Goal: Task Accomplishment & Management: Manage account settings

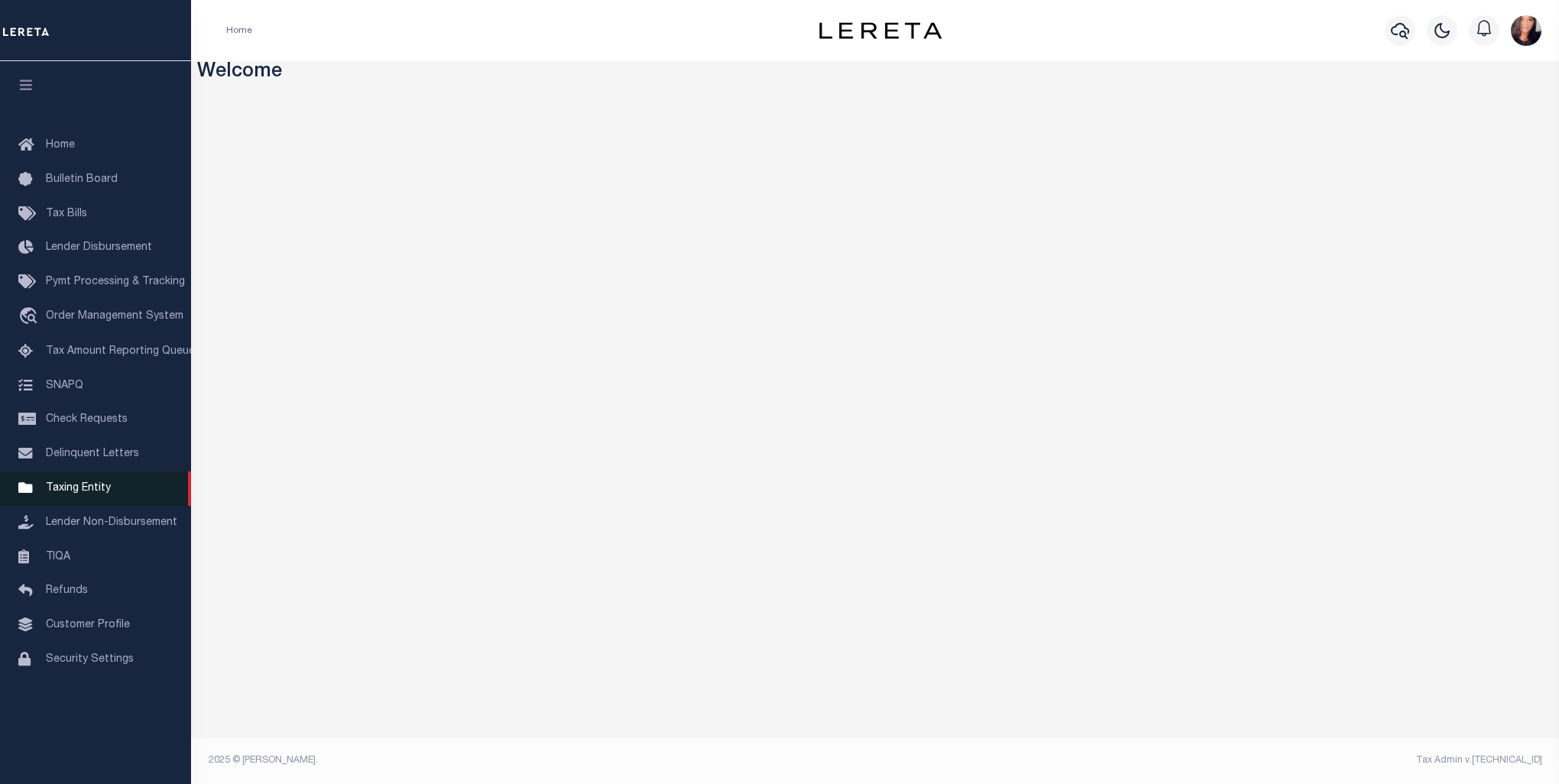
click at [87, 488] on link "Taxing Entity" at bounding box center [95, 488] width 191 height 34
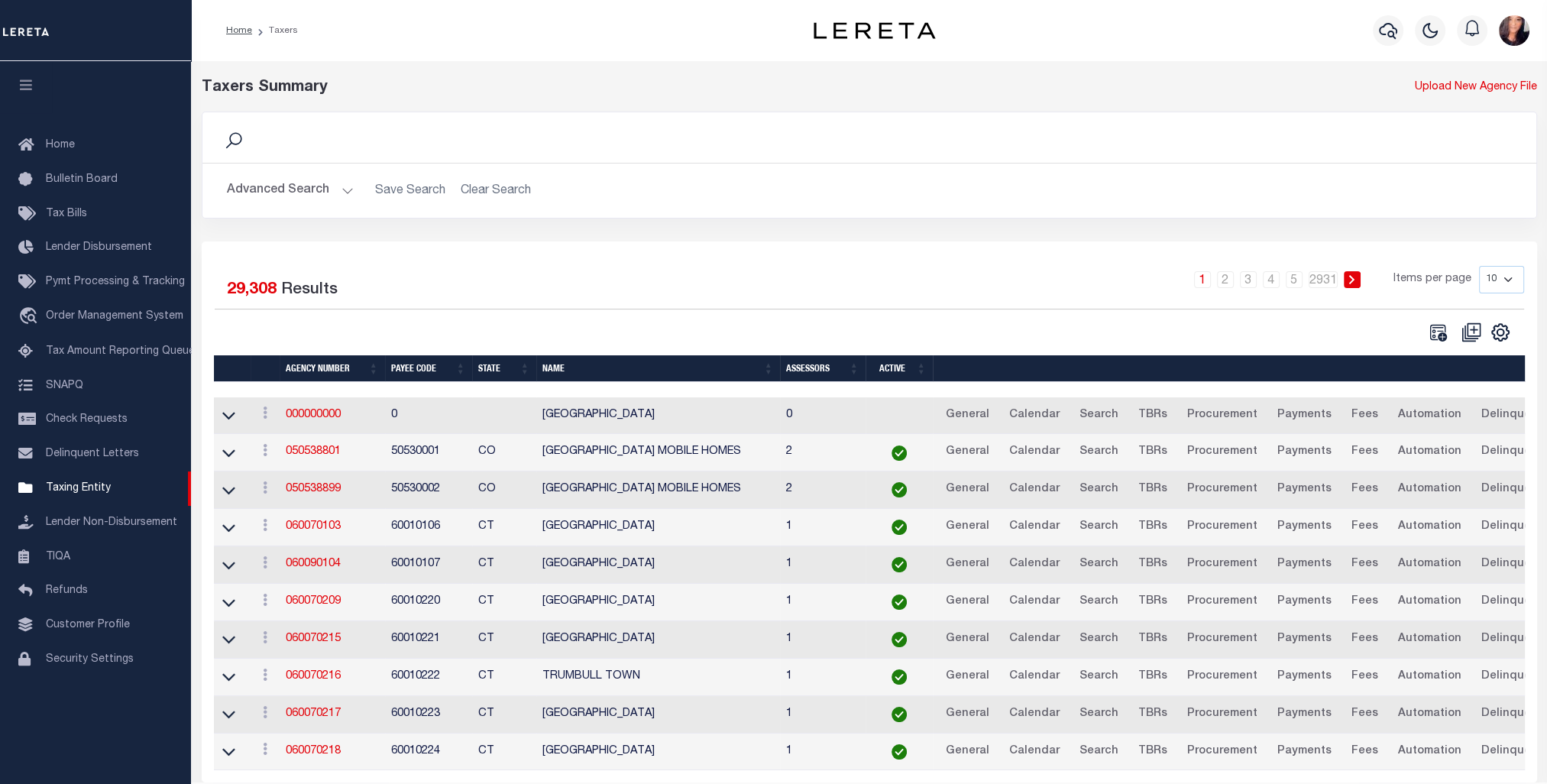
click at [329, 194] on button "Advanced Search" at bounding box center [290, 190] width 127 height 30
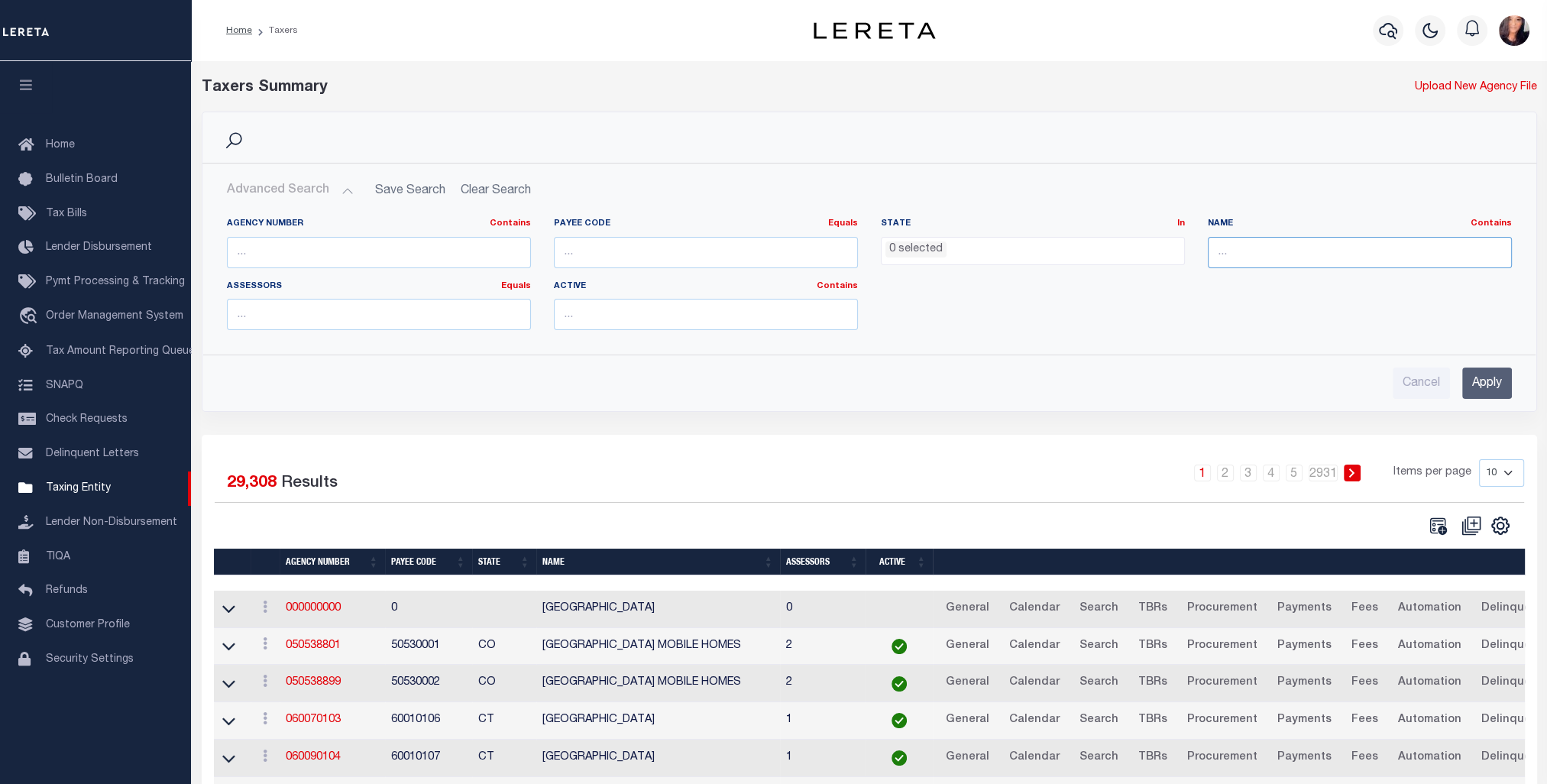
click at [1308, 246] on input "text" at bounding box center [1360, 252] width 304 height 31
type input "r"
type input "ERATH"
click at [1494, 371] on input "Apply" at bounding box center [1487, 383] width 50 height 31
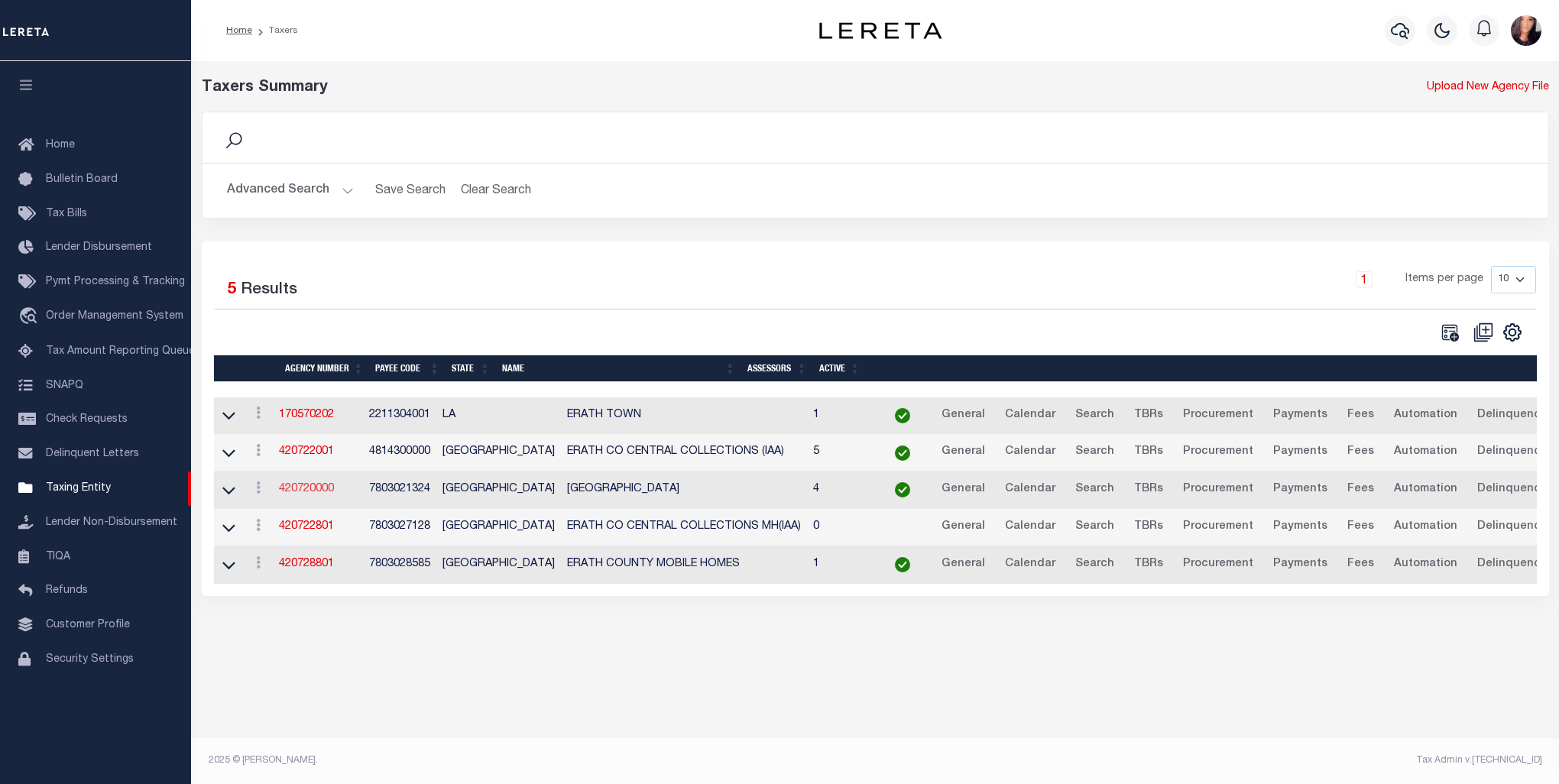
click at [309, 487] on link "420720000" at bounding box center [306, 488] width 55 height 11
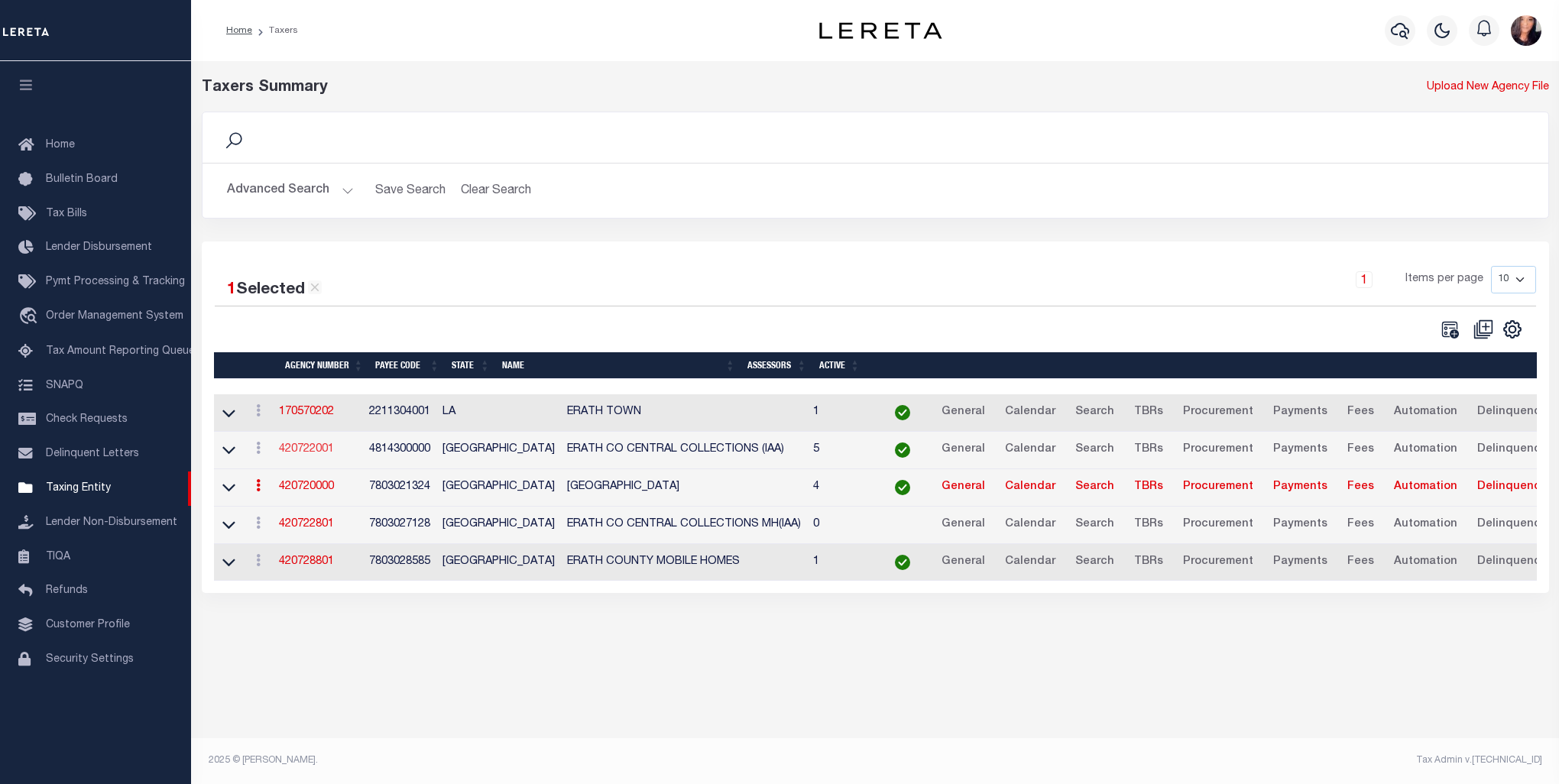
click at [306, 448] on link "420722001" at bounding box center [306, 449] width 55 height 11
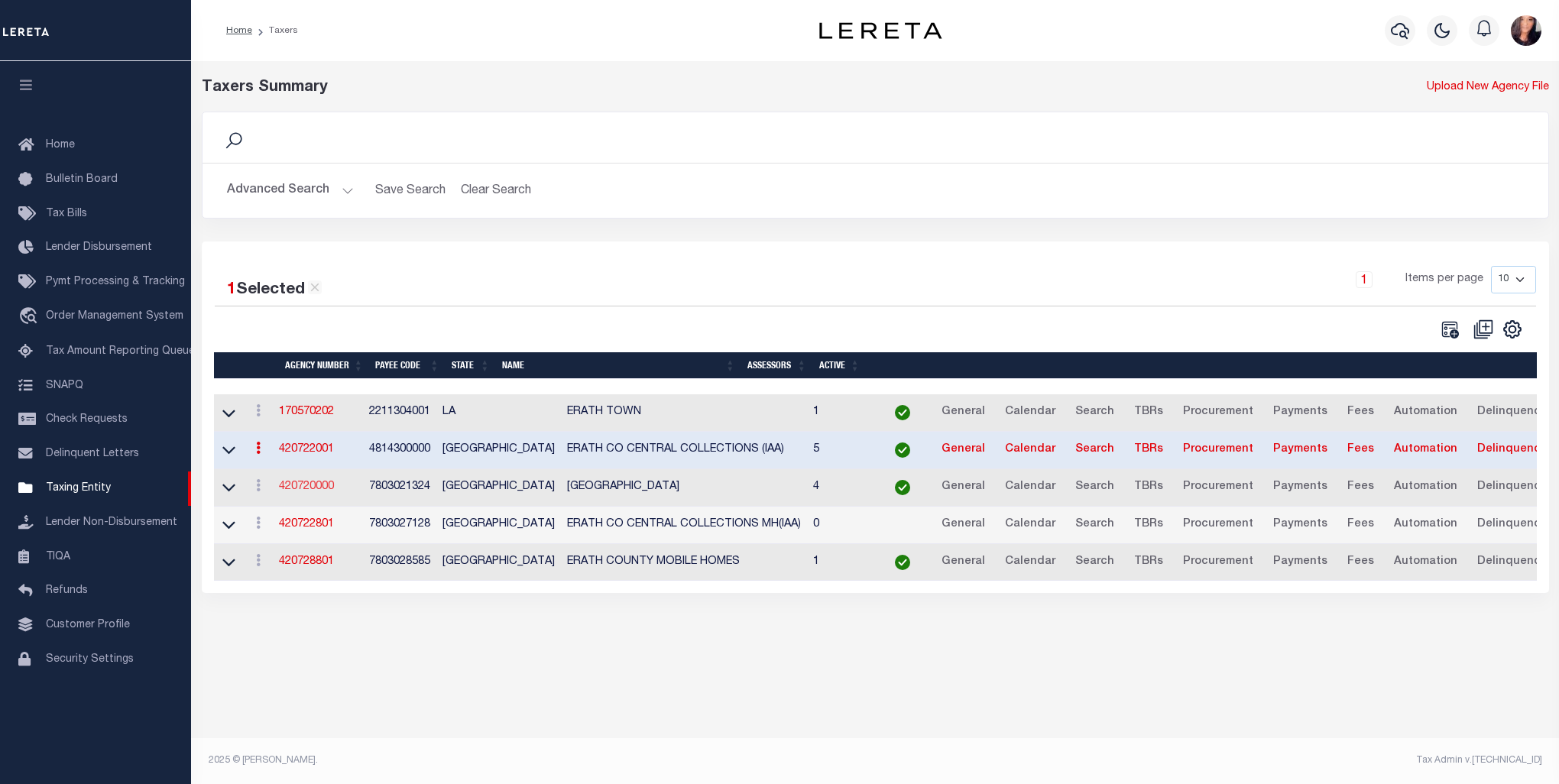
click at [319, 492] on link "420720000" at bounding box center [306, 486] width 55 height 11
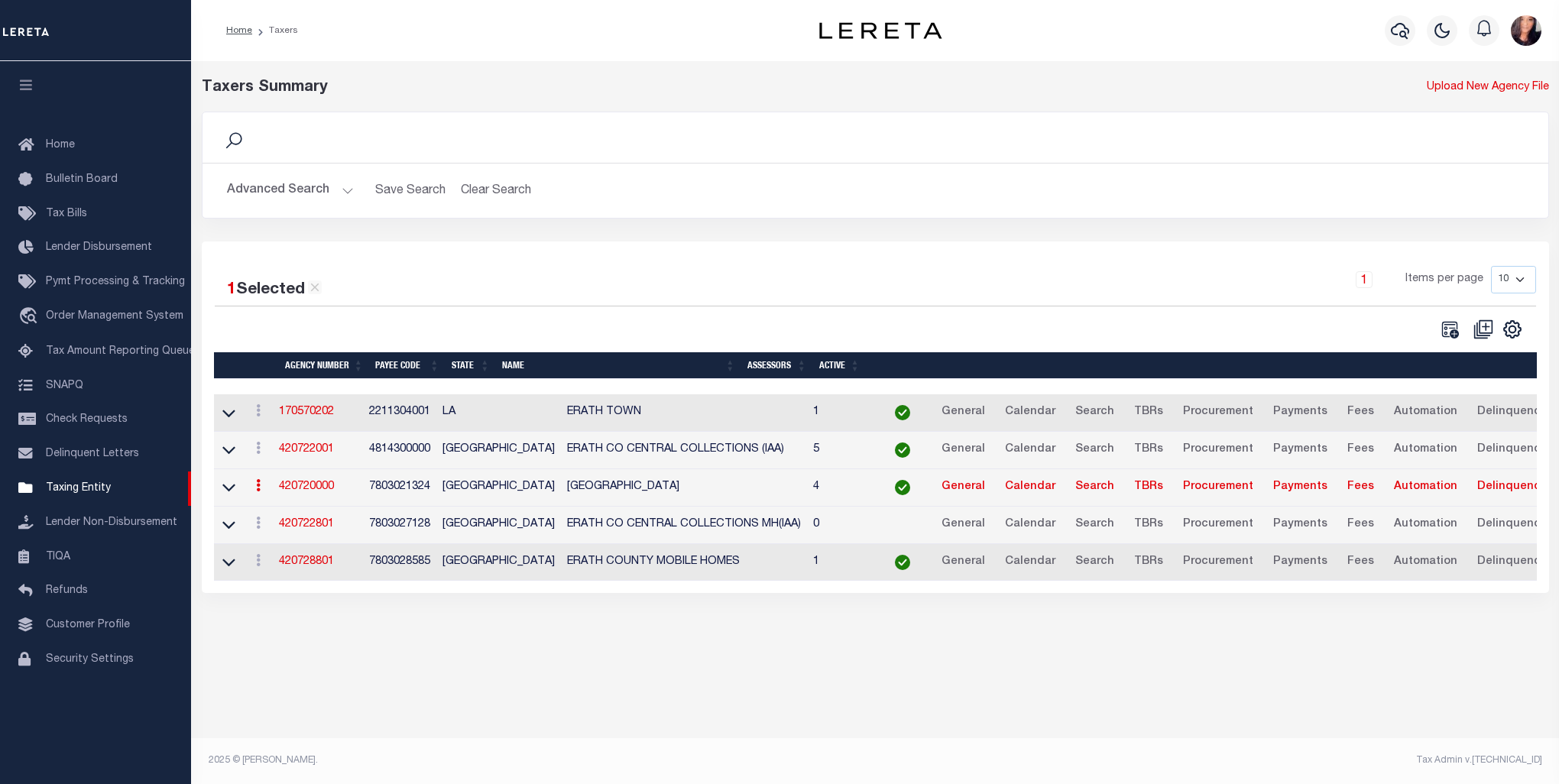
click at [299, 190] on button "Advanced Search" at bounding box center [290, 190] width 127 height 30
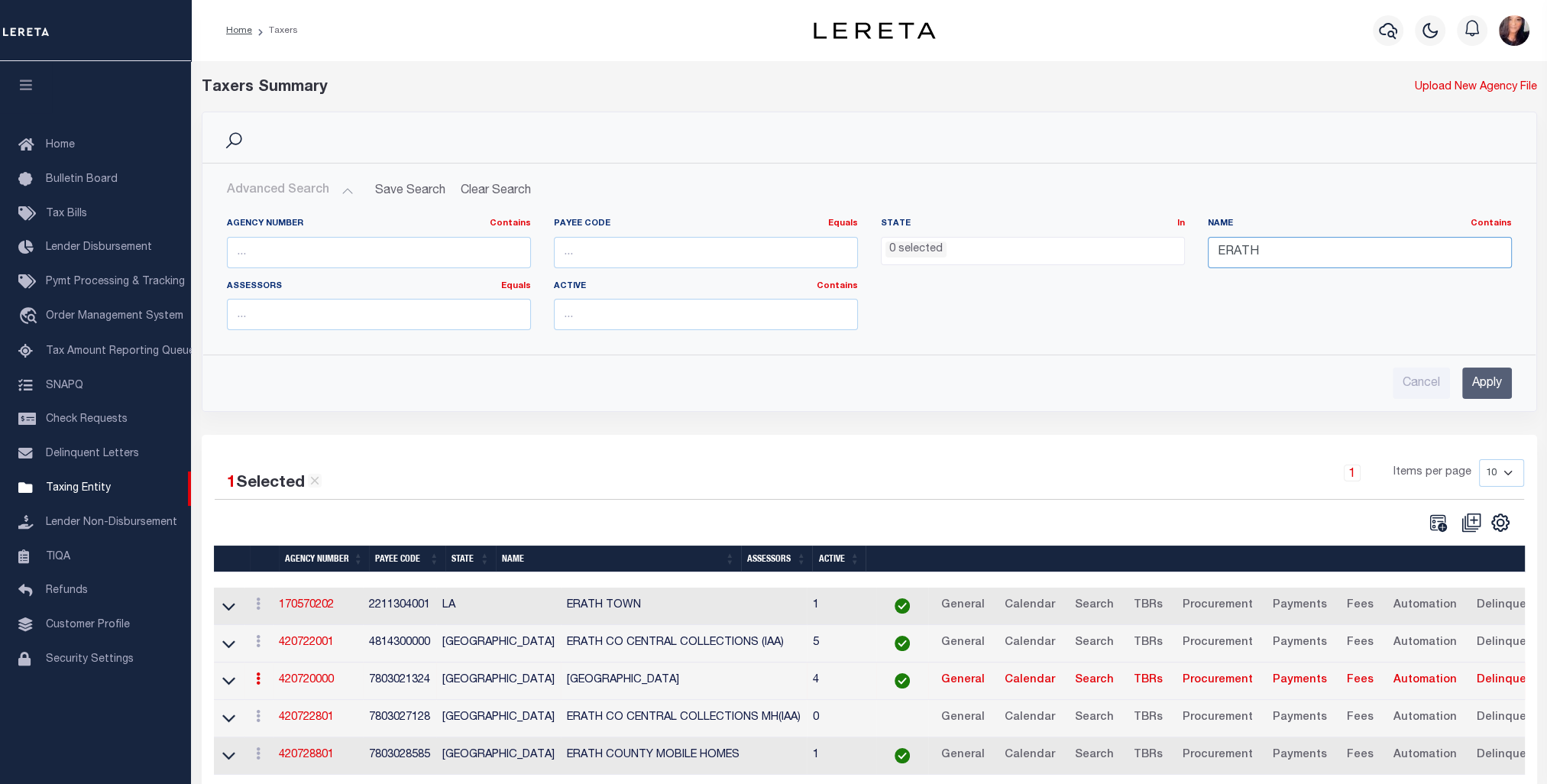
drag, startPoint x: 1269, startPoint y: 252, endPoint x: 1186, endPoint y: 258, distance: 83.2
click at [1186, 258] on div "Agency Number Contains Contains Is Payee Code Equals Equals Is Not Equal To Is …" at bounding box center [869, 280] width 1308 height 125
click at [355, 255] on input "text" at bounding box center [379, 252] width 304 height 31
type input "422460502"
click at [1473, 377] on input "Apply" at bounding box center [1487, 383] width 50 height 31
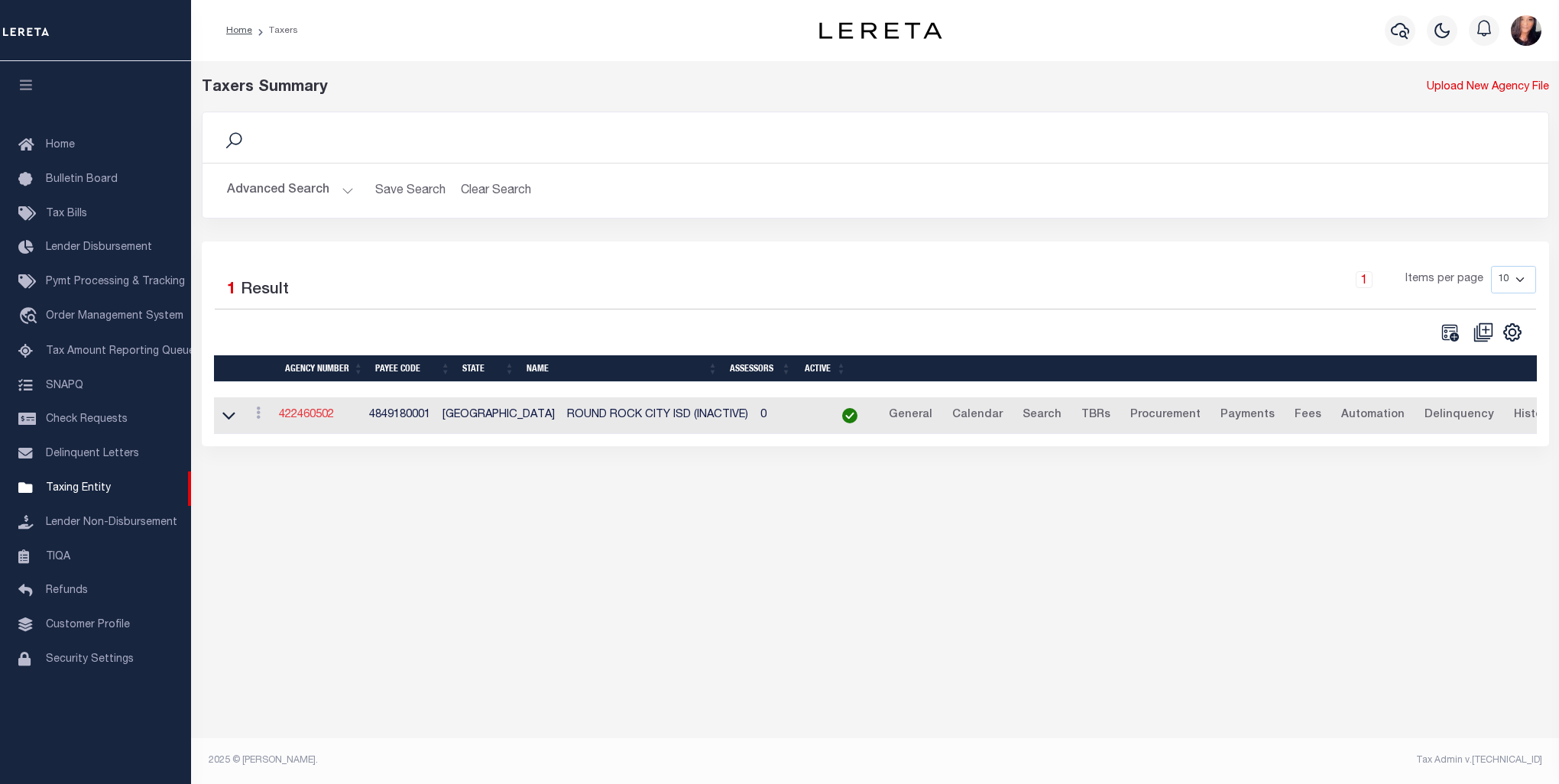
click at [293, 417] on link "422460502" at bounding box center [306, 414] width 55 height 11
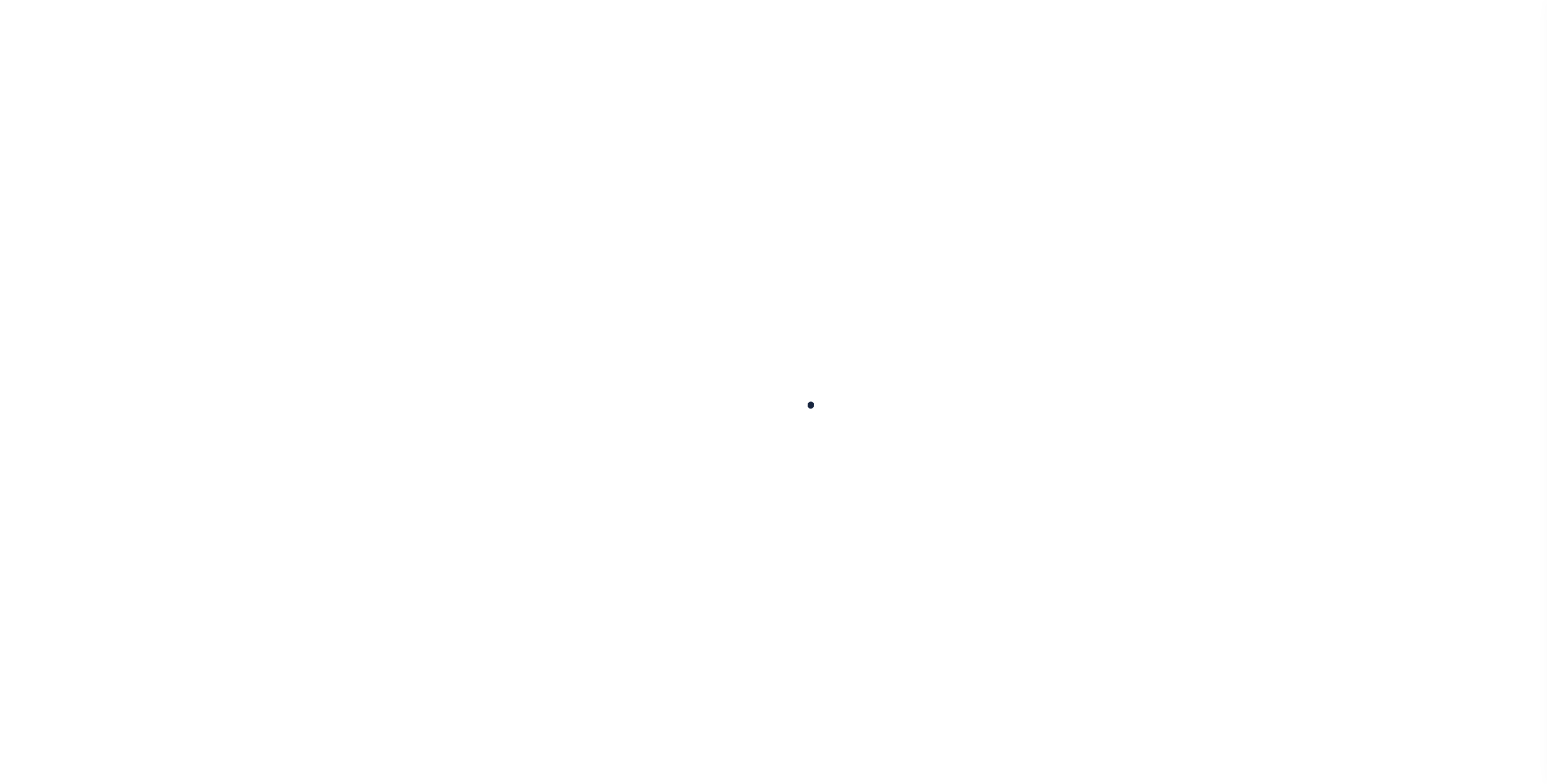
select select
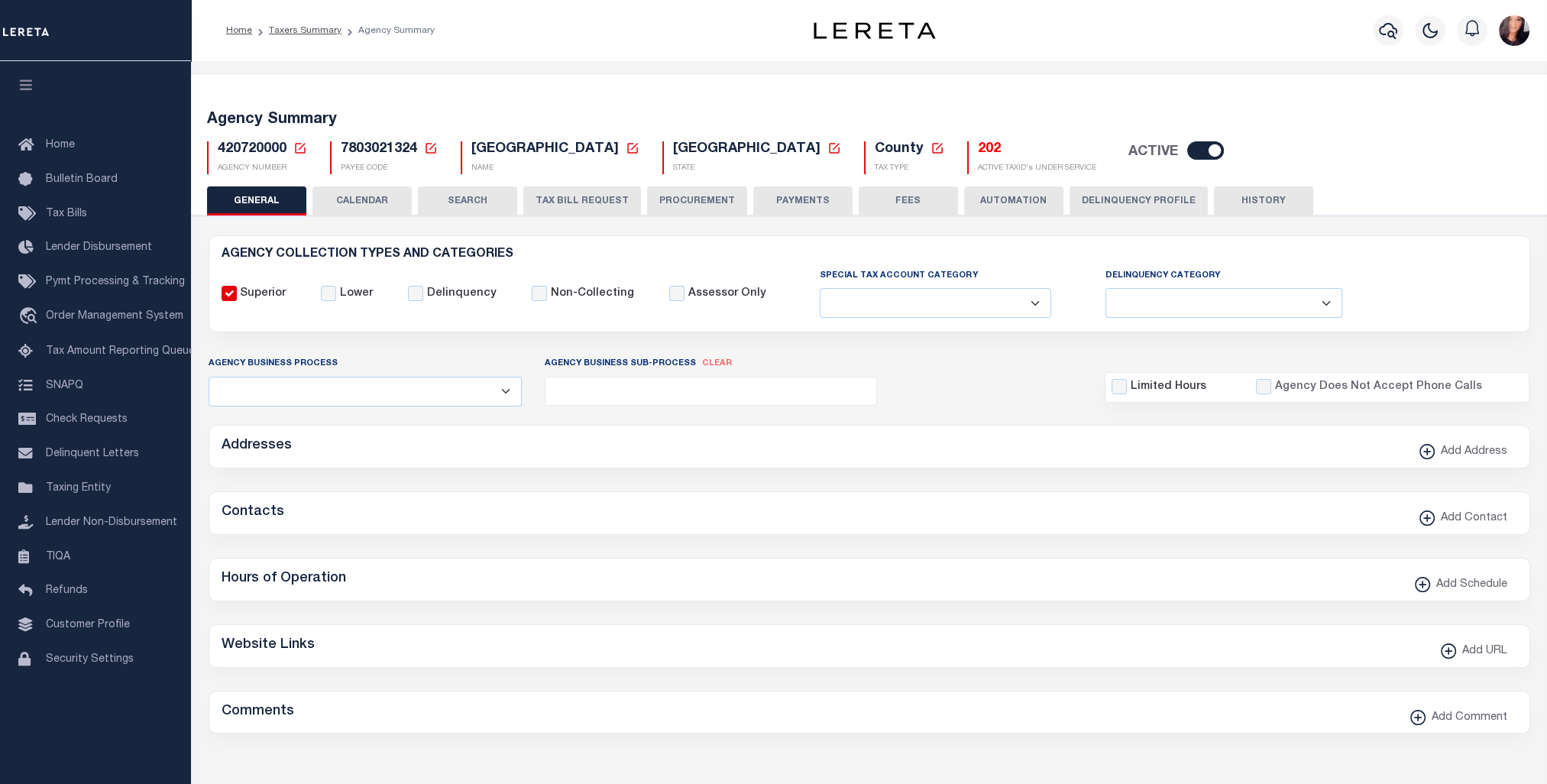
checkbox input "false"
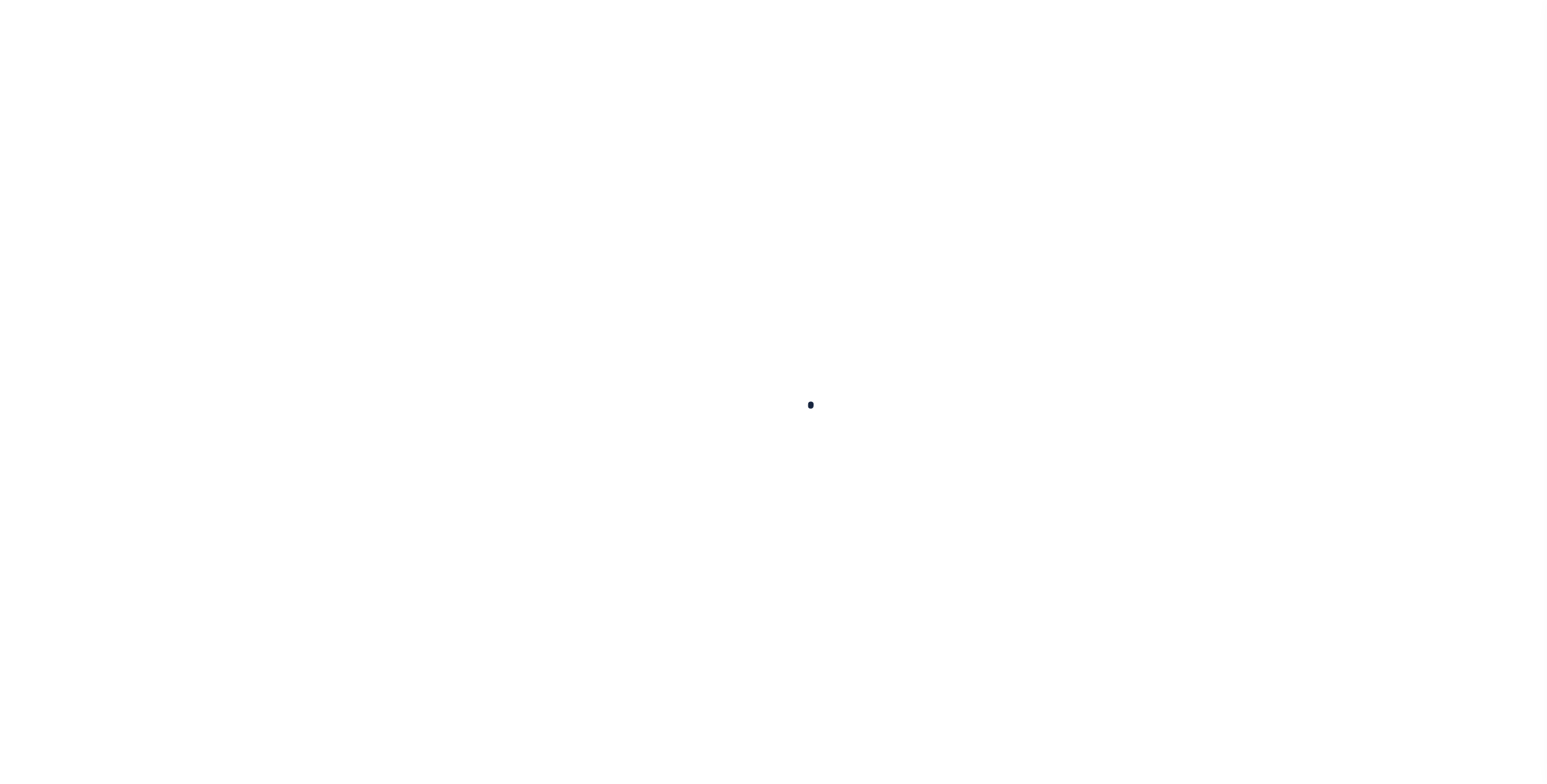
select select
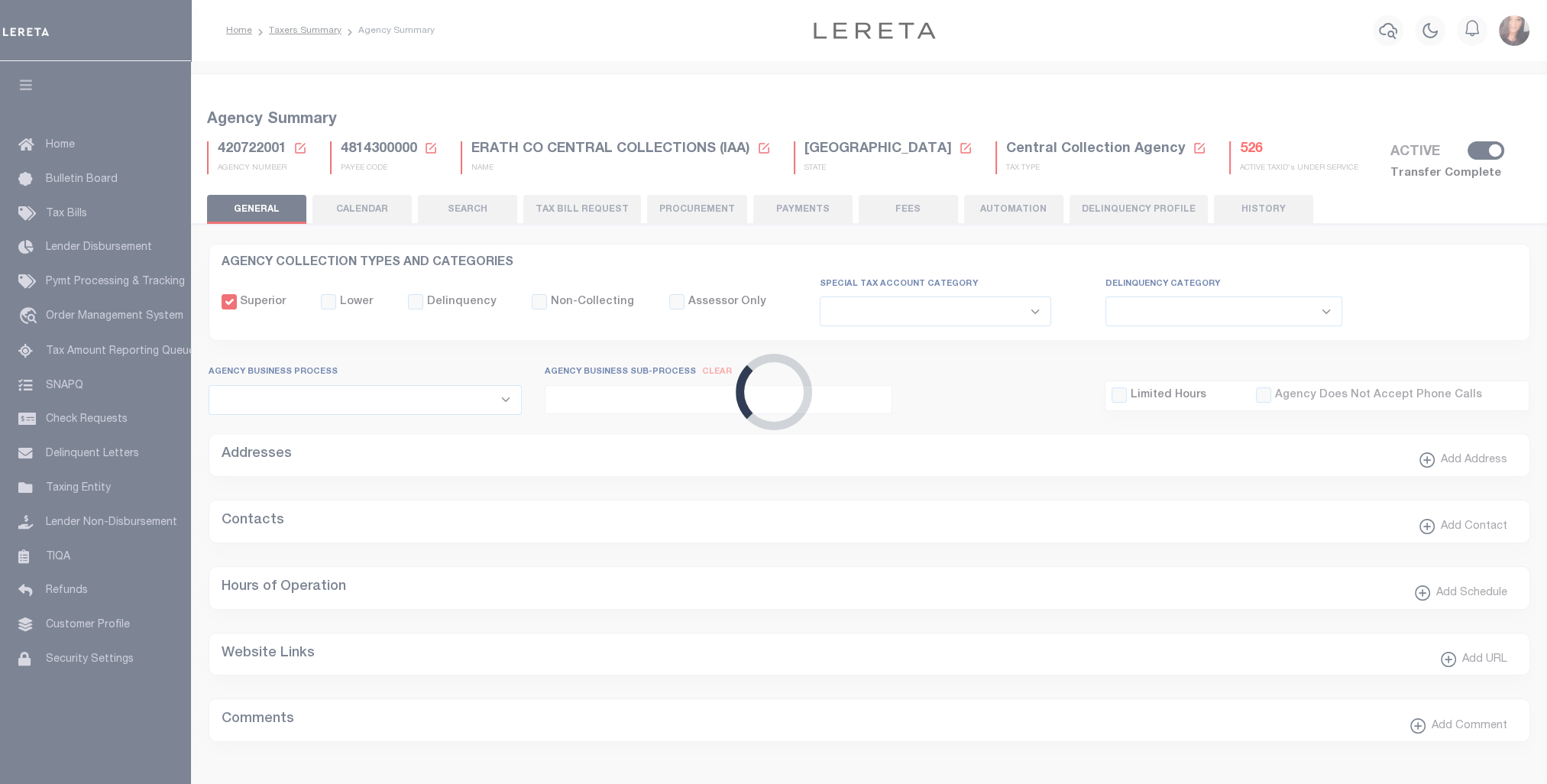
checkbox input "false"
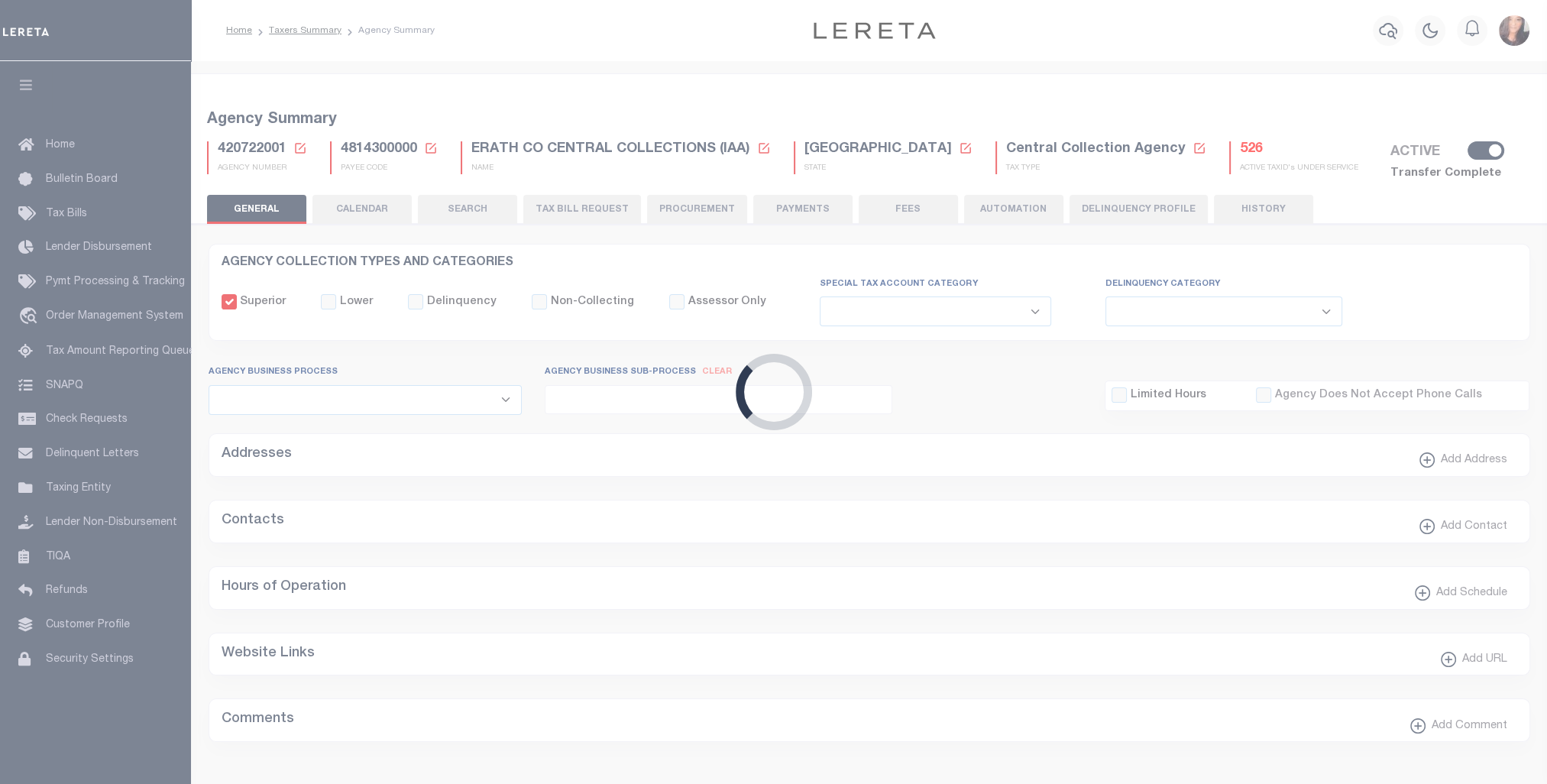
type input "4814300000"
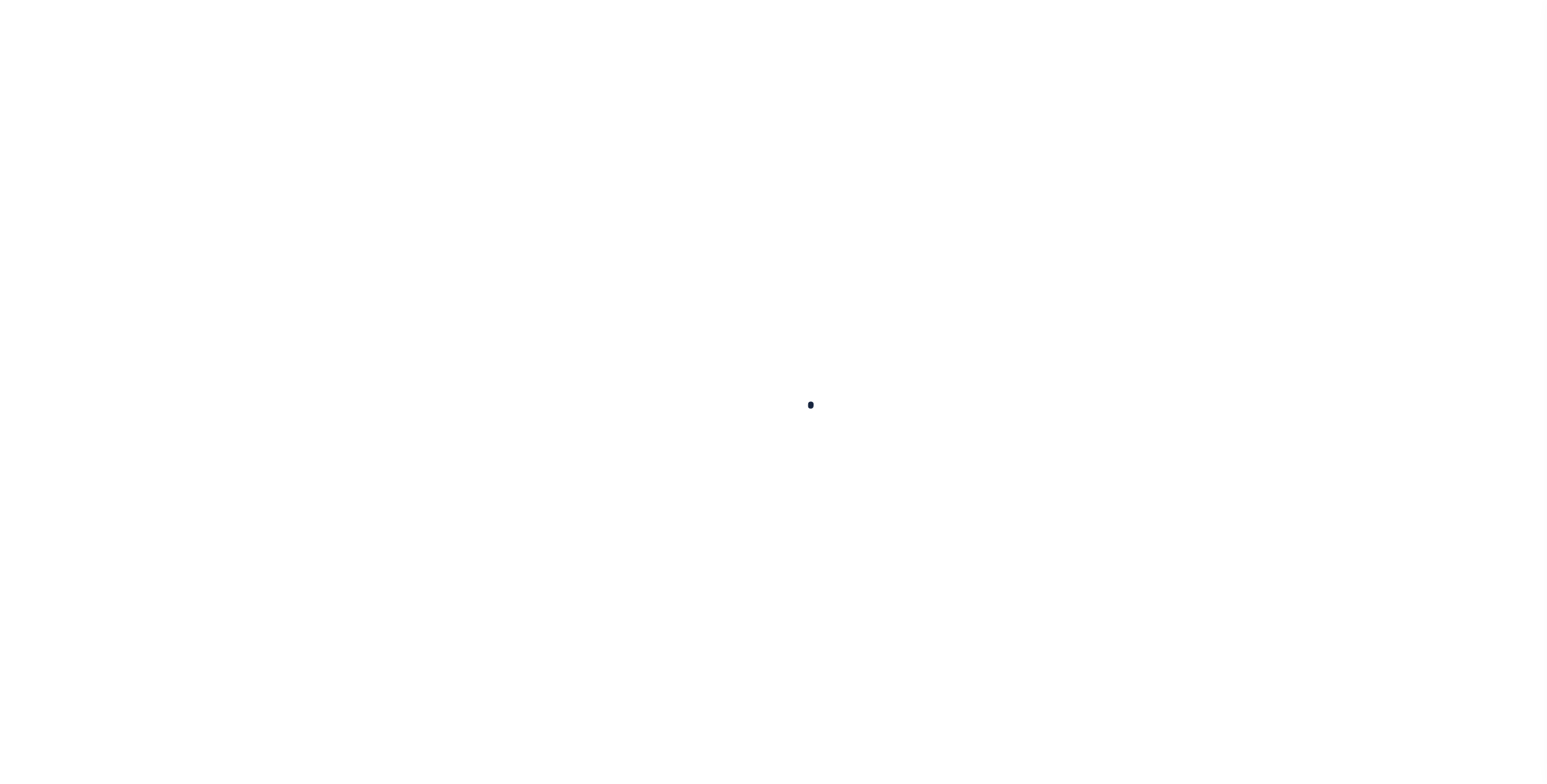
select select
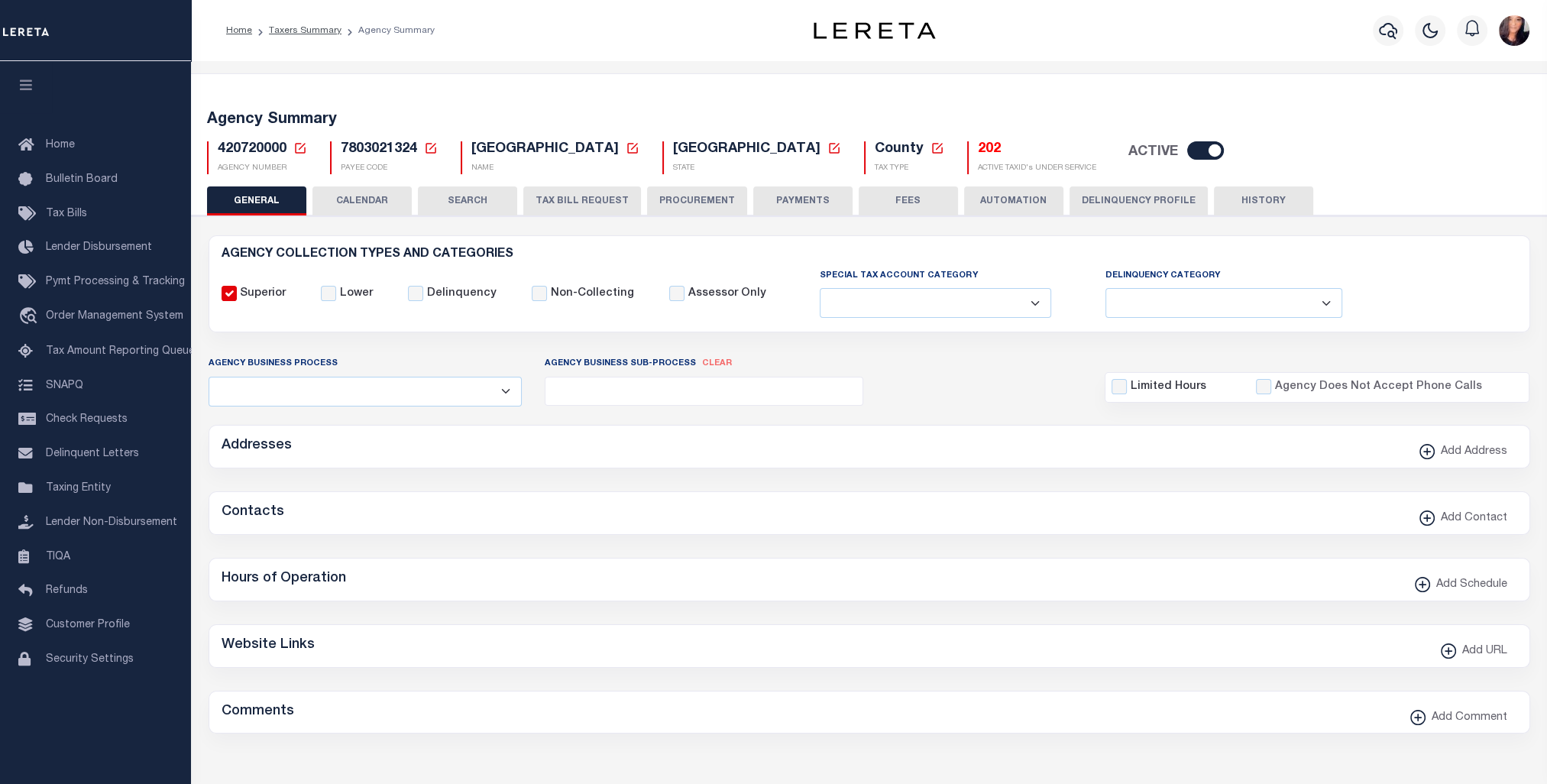
checkbox input "false"
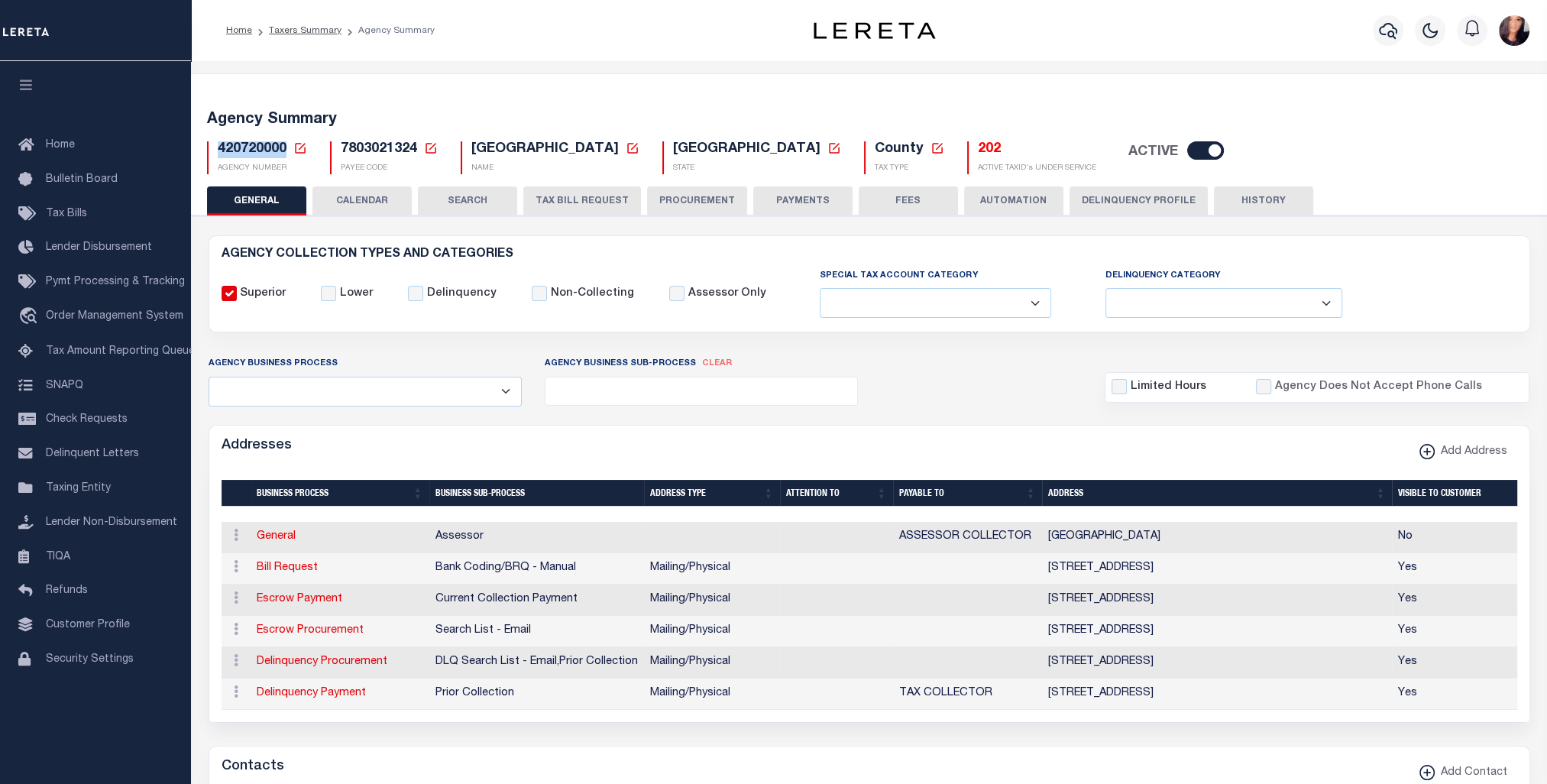
drag, startPoint x: 284, startPoint y: 152, endPoint x: 217, endPoint y: 149, distance: 67.1
click at [218, 149] on span "420720000" at bounding box center [252, 149] width 69 height 14
click at [296, 150] on icon at bounding box center [300, 148] width 14 height 14
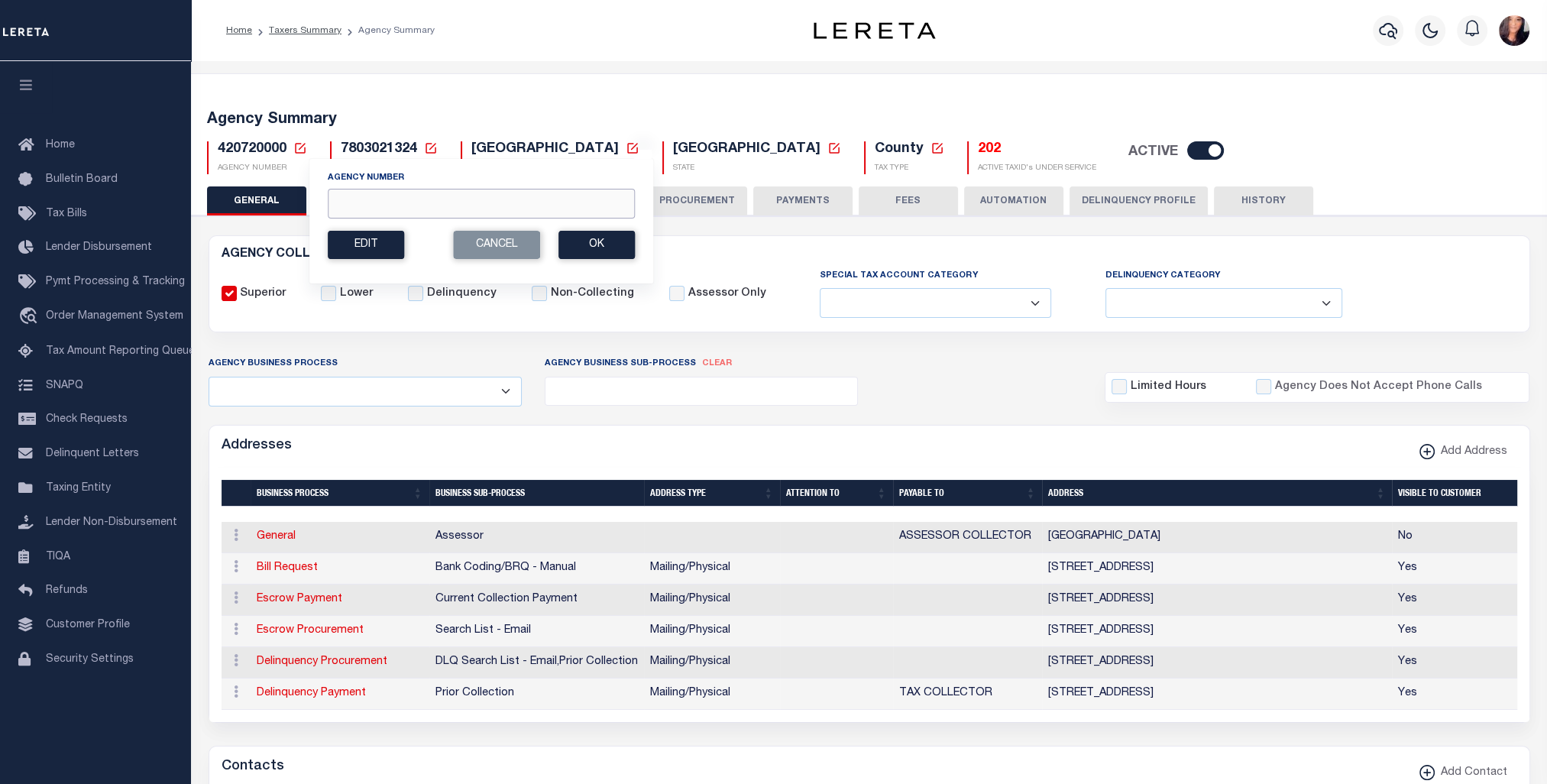
click at [437, 204] on input "Agency Number" at bounding box center [480, 204] width 307 height 30
type input "42072"
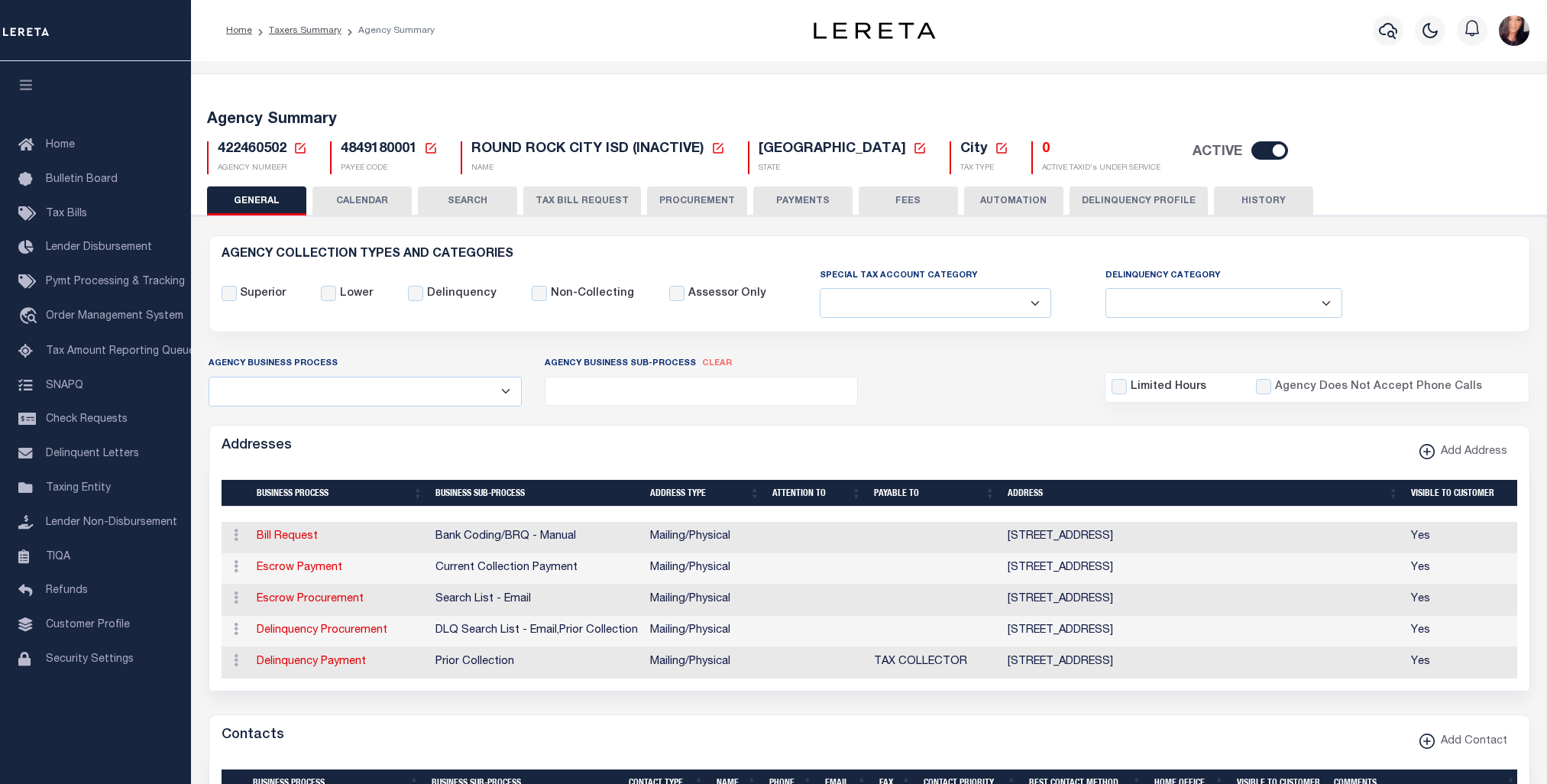
select select
click at [1252, 152] on input "checkbox" at bounding box center [1270, 150] width 37 height 19
checkbox input "false"
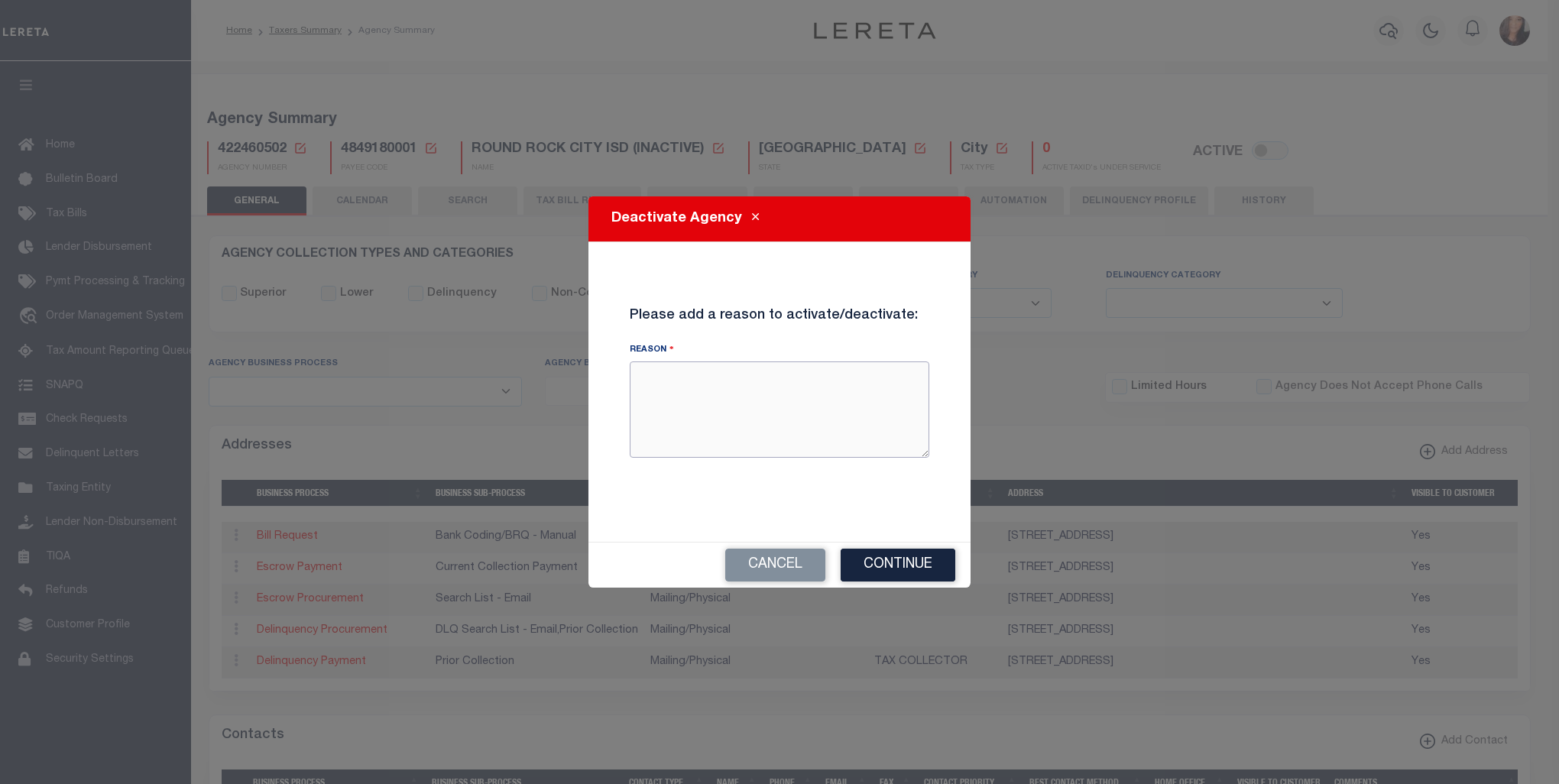
click at [752, 408] on textarea "Reason" at bounding box center [779, 409] width 299 height 96
type textarea "Agency is inactive."
click at [935, 562] on button "Continue" at bounding box center [898, 565] width 115 height 33
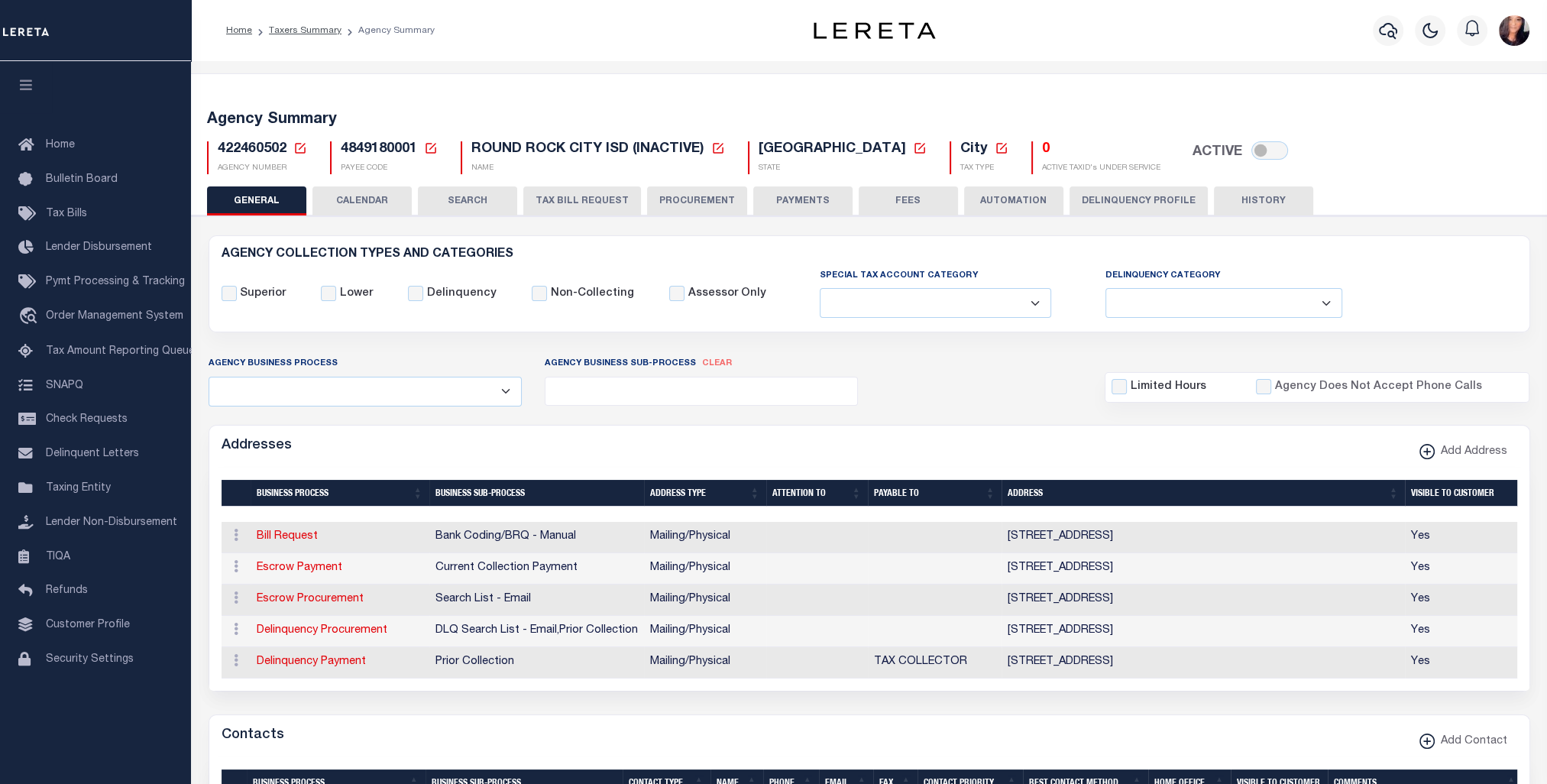
click at [301, 143] on icon at bounding box center [300, 148] width 14 height 14
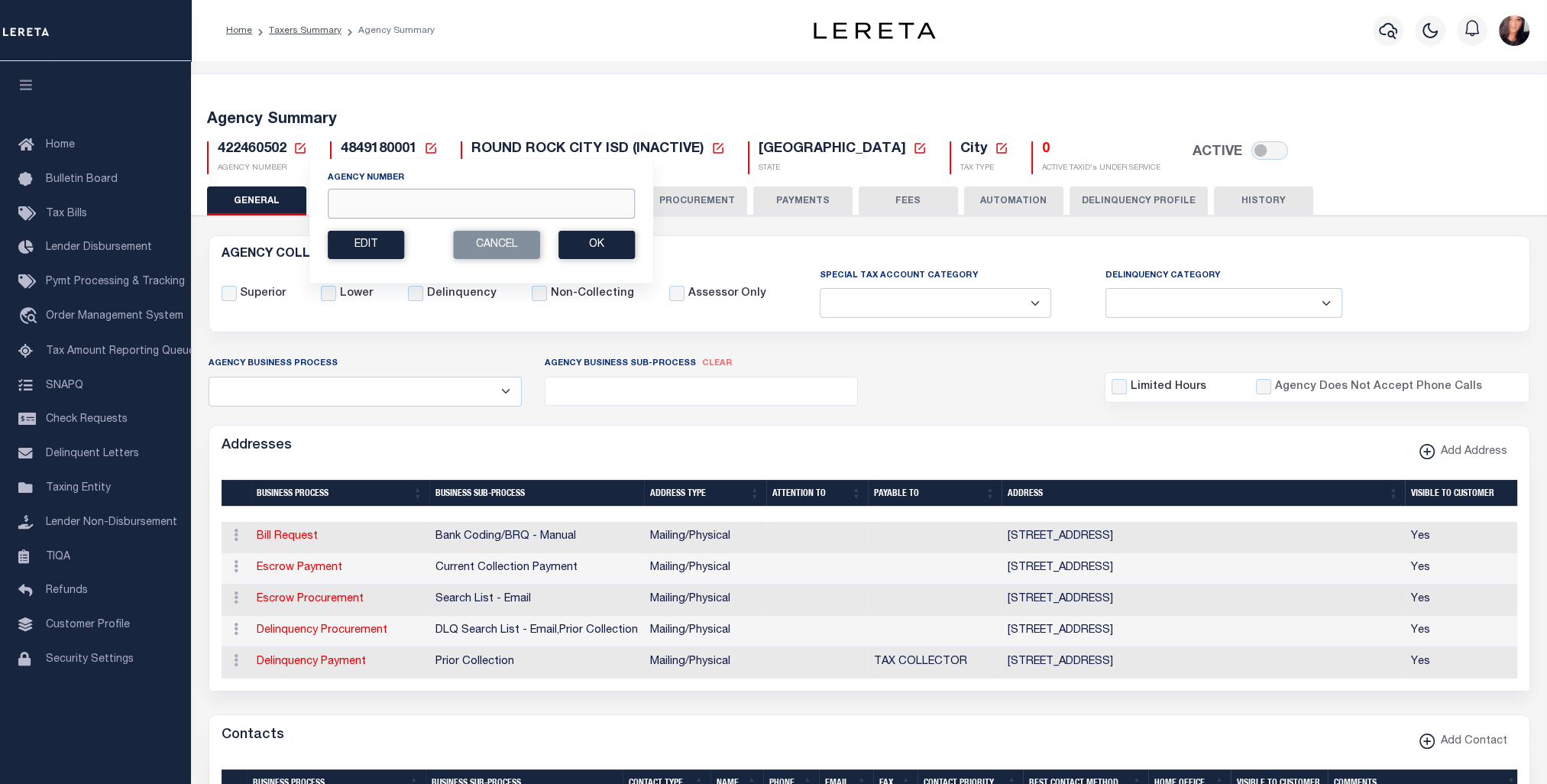
click at [359, 212] on input "Agency Number" at bounding box center [480, 204] width 307 height 30
type input "420558801"
click at [611, 243] on button "Ok" at bounding box center [596, 244] width 76 height 28
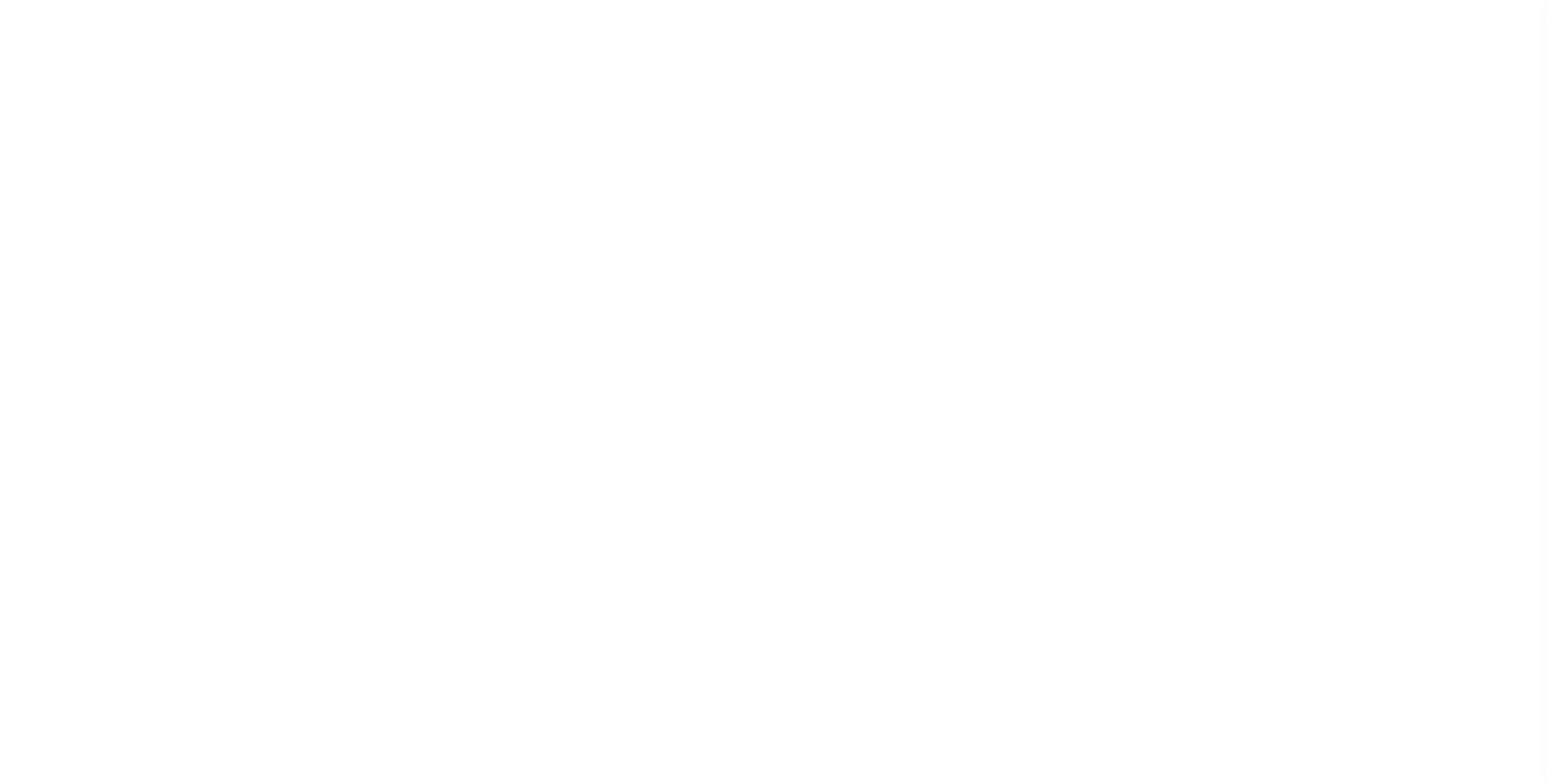
select select
checkbox input "false"
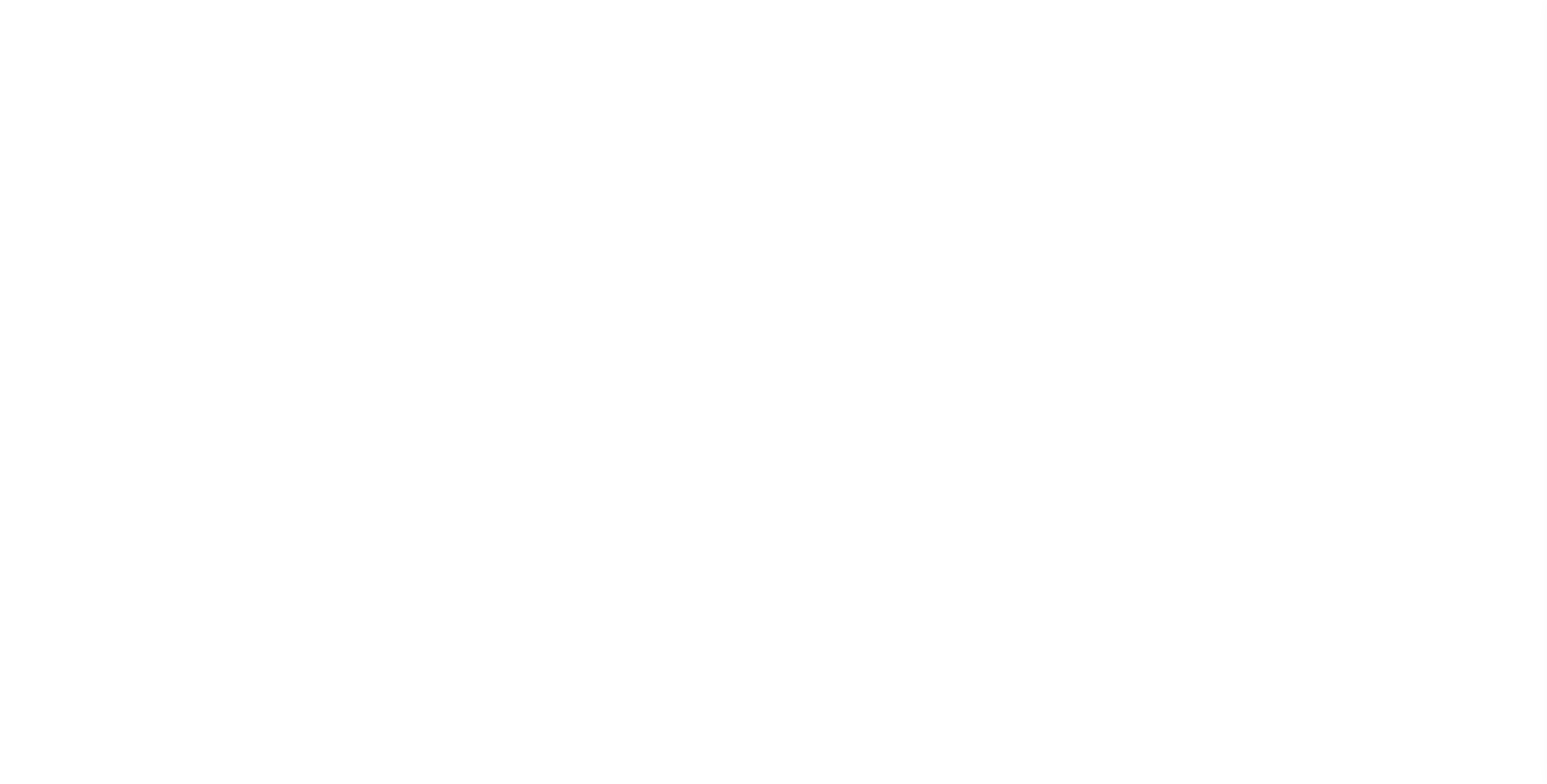
checkbox input "false"
